Goal: Share content

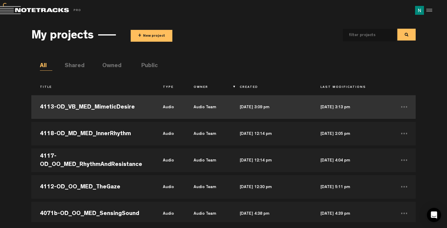
click at [132, 103] on td "4113-OD_VB_MED_MimeticDesire" at bounding box center [92, 107] width 123 height 27
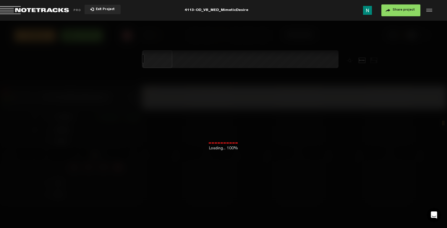
click at [401, 12] on button "Share project" at bounding box center [401, 10] width 39 height 12
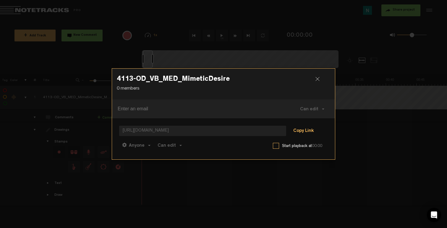
drag, startPoint x: 307, startPoint y: 130, endPoint x: 309, endPoint y: 127, distance: 3.2
click at [309, 128] on button "Copy Link" at bounding box center [304, 131] width 32 height 12
click at [162, 149] on button "Can edit" at bounding box center [170, 145] width 30 height 14
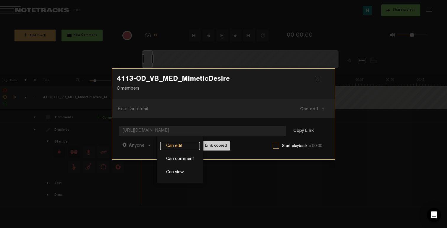
click at [181, 146] on link "Can edit" at bounding box center [180, 146] width 40 height 9
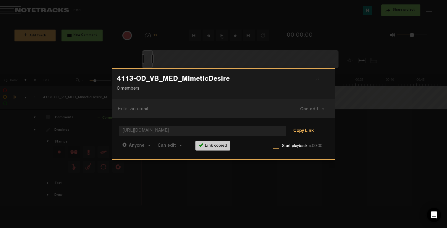
click at [302, 131] on button "Copy Link" at bounding box center [304, 131] width 32 height 12
click at [316, 79] on div at bounding box center [320, 81] width 9 height 9
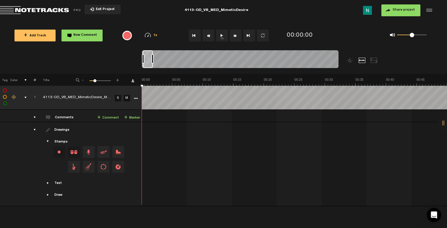
click at [370, 10] on img at bounding box center [367, 10] width 9 height 9
